Goal: Task Accomplishment & Management: Use online tool/utility

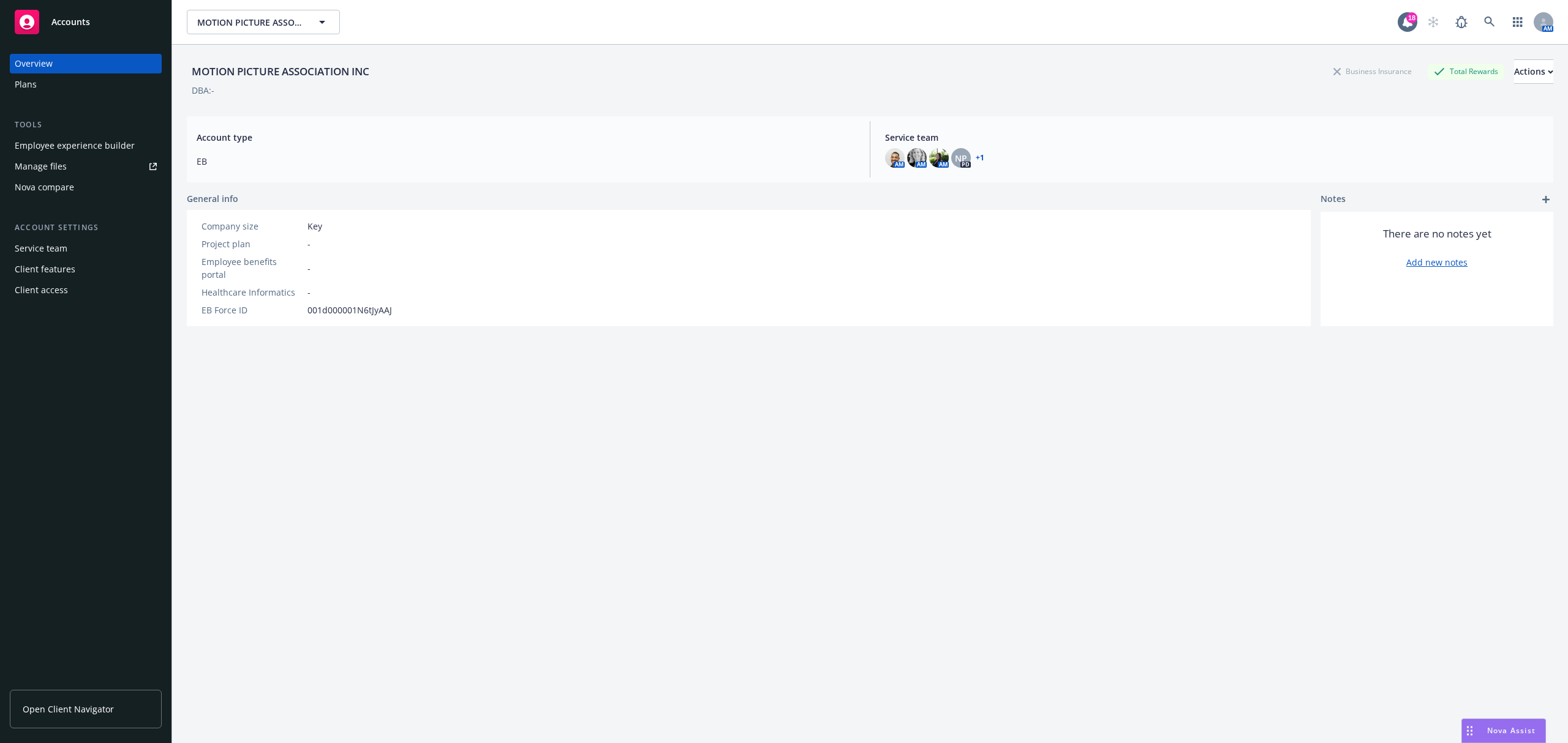
click at [321, 38] on div "MOTION PICTURE ASSOCIATION INC MOTION PICTURE ASSOCIATION INC 18 AM" at bounding box center [870, 22] width 1396 height 44
click at [316, 27] on icon "button" at bounding box center [322, 22] width 15 height 15
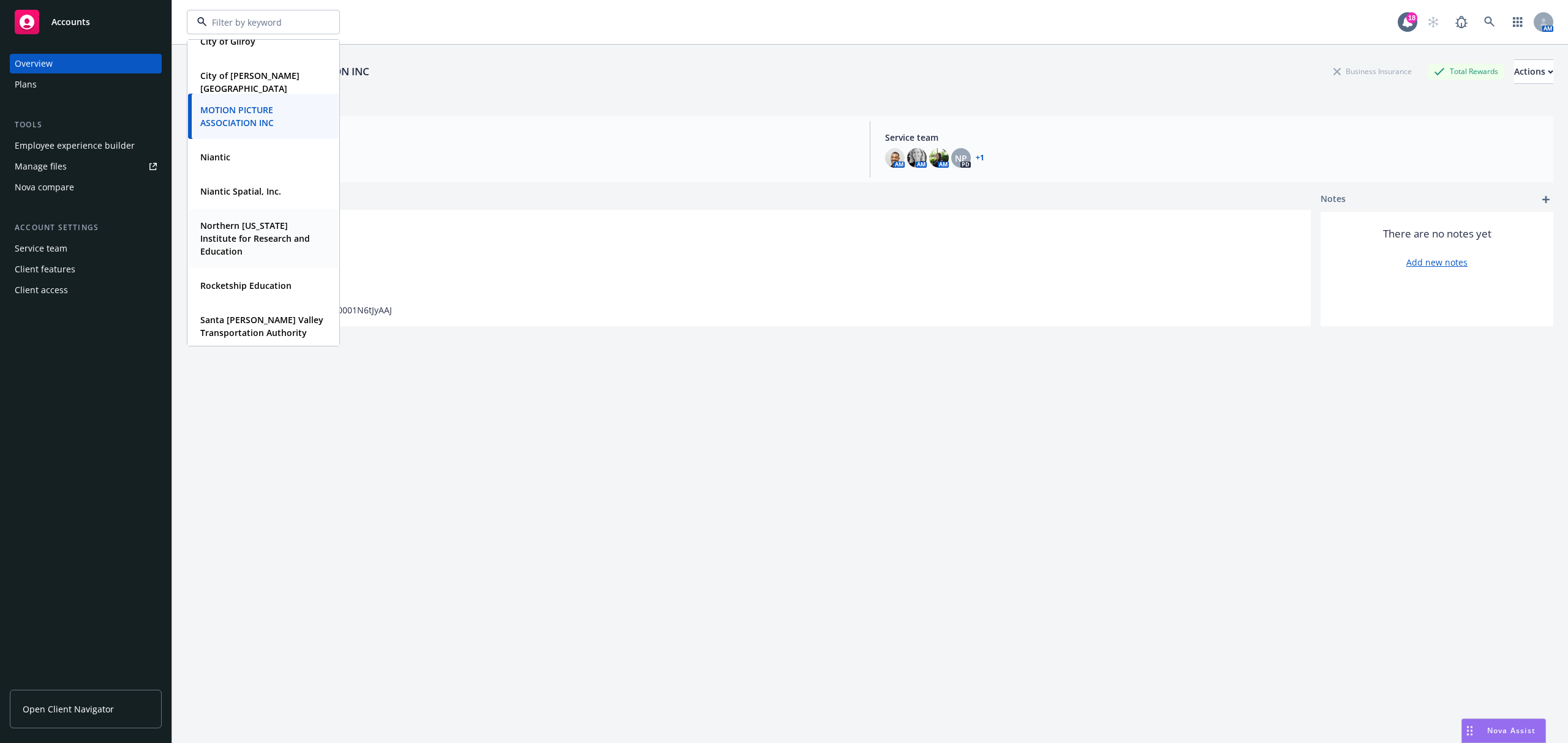
scroll to position [245, 0]
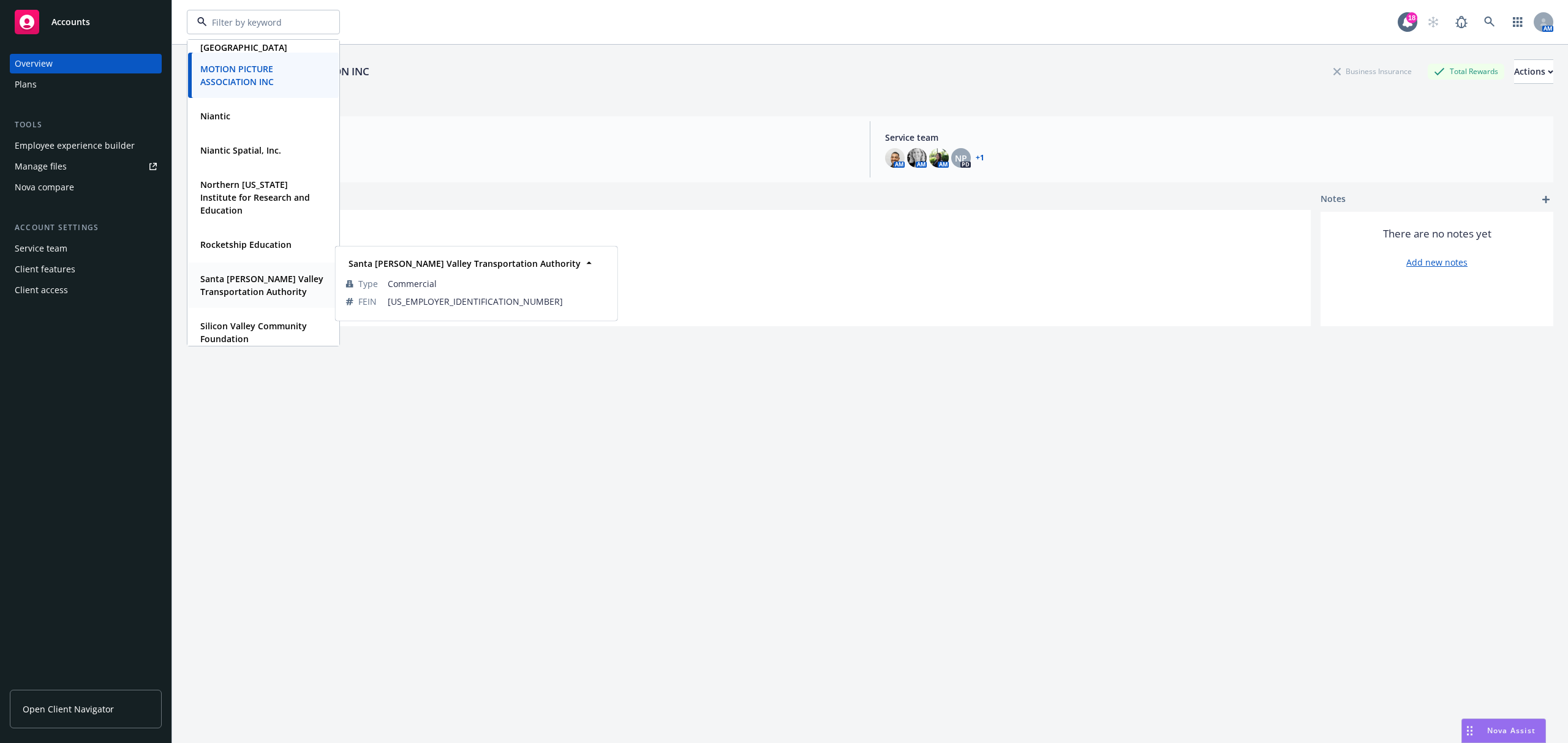
click at [260, 281] on strong "Santa [PERSON_NAME] Valley Transportation Authority" at bounding box center [262, 285] width 123 height 25
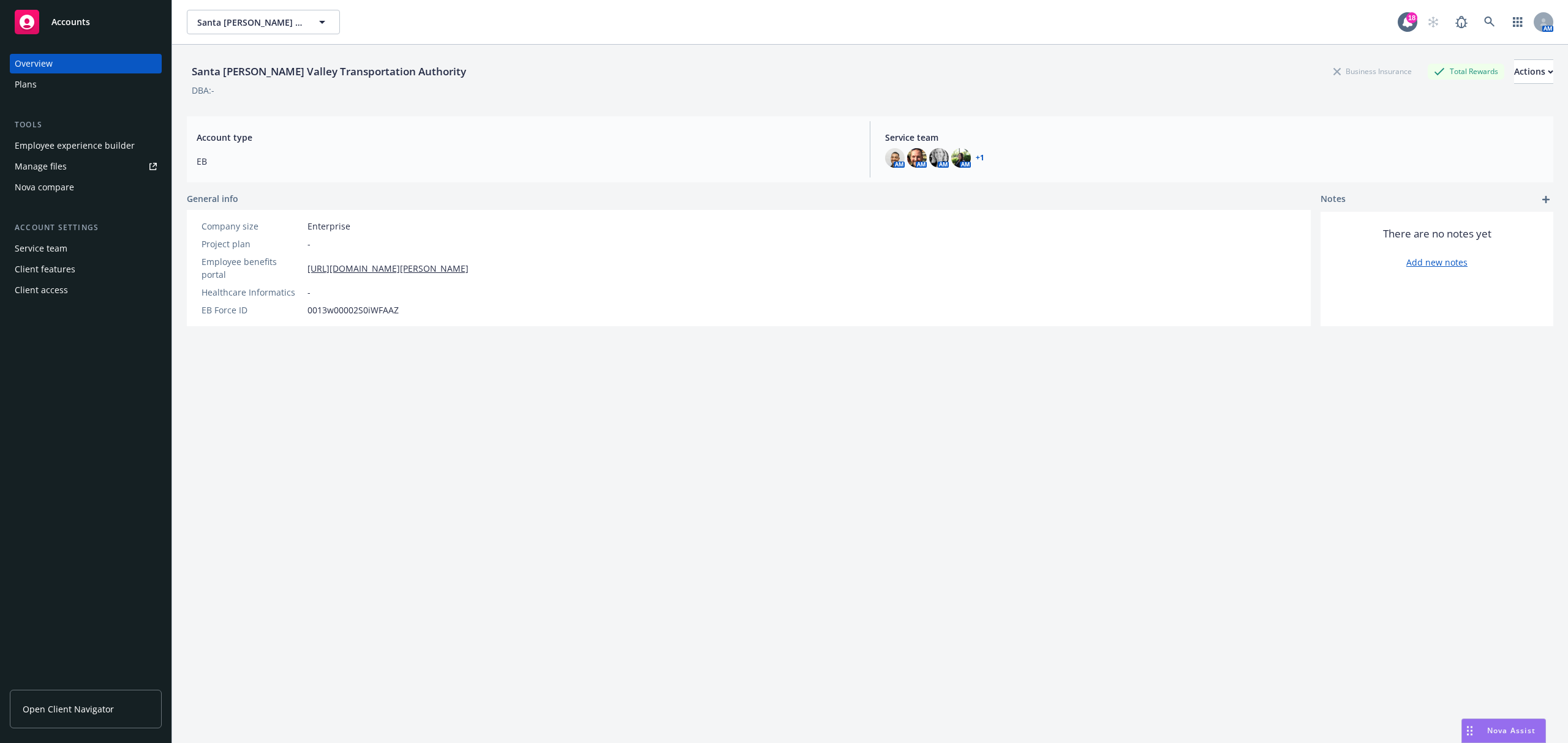
click at [79, 174] on link "Manage files" at bounding box center [86, 167] width 152 height 20
